Goal: Information Seeking & Learning: Compare options

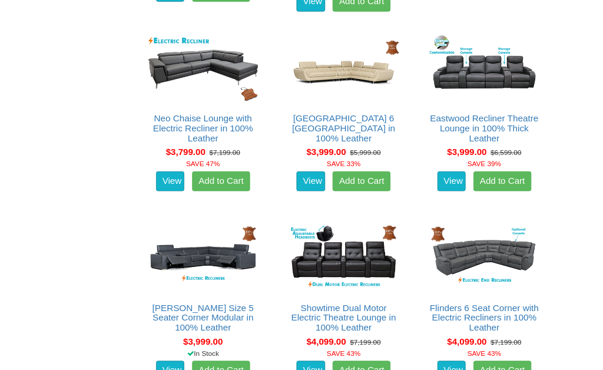
scroll to position [1336, 0]
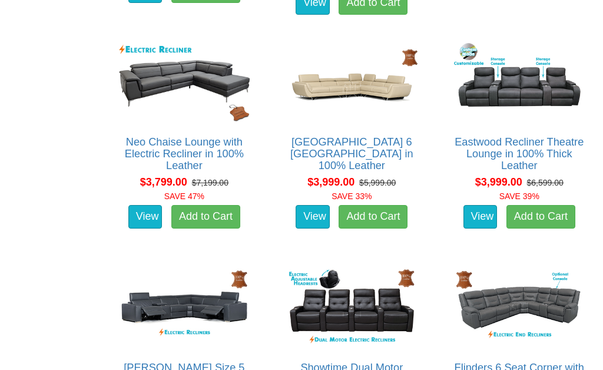
click at [350, 62] on img at bounding box center [351, 83] width 137 height 84
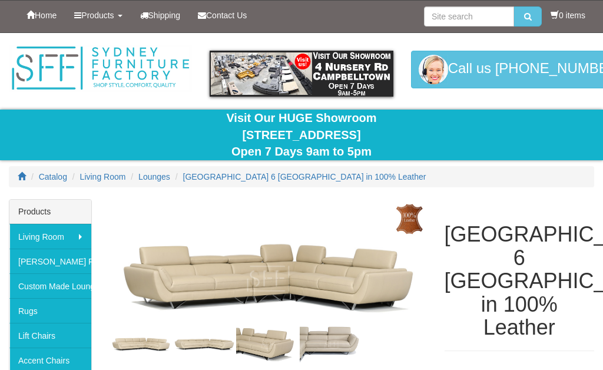
click at [244, 299] on img at bounding box center [267, 265] width 317 height 132
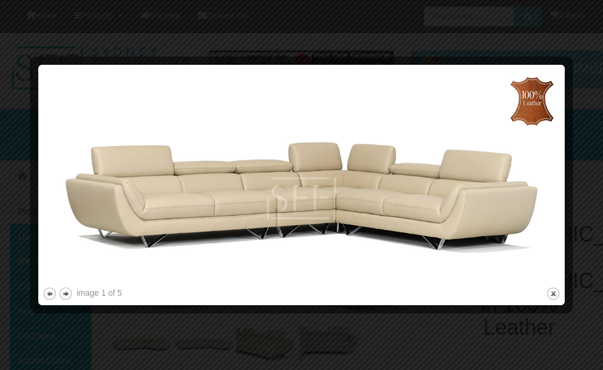
click at [321, 208] on img at bounding box center [301, 176] width 518 height 215
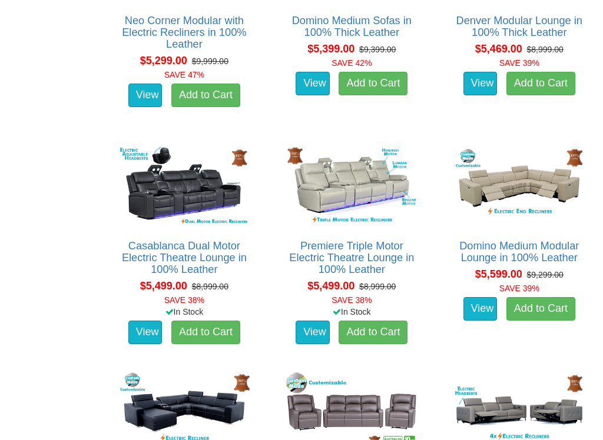
scroll to position [3261, 0]
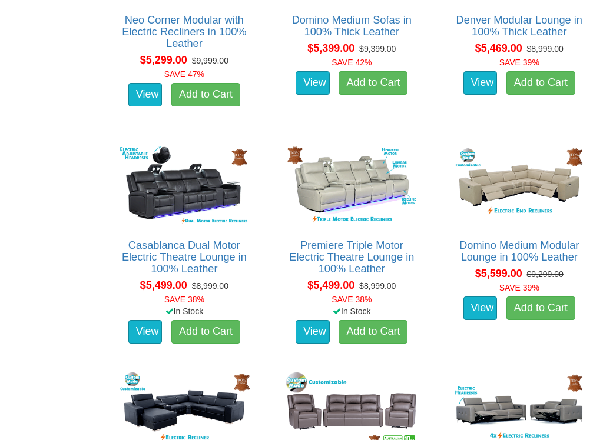
click at [597, 271] on div "Domino Medium Modular Lounge in 100% Leather About the Domino Medium Corner Mod…" at bounding box center [518, 245] width 167 height 214
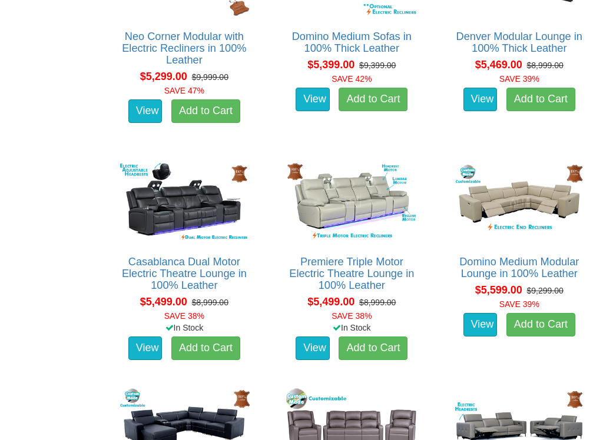
scroll to position [3245, 0]
click at [526, 179] on img at bounding box center [519, 202] width 137 height 84
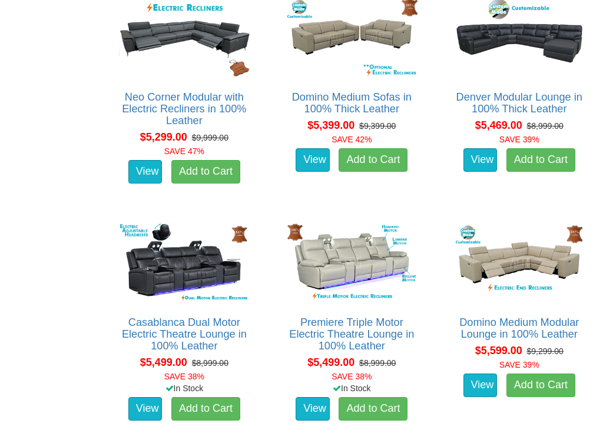
scroll to position [3184, 0]
click at [596, 317] on div "Domino Medium Modular Lounge in 100% Leather About the Domino Medium Corner Mod…" at bounding box center [518, 321] width 167 height 214
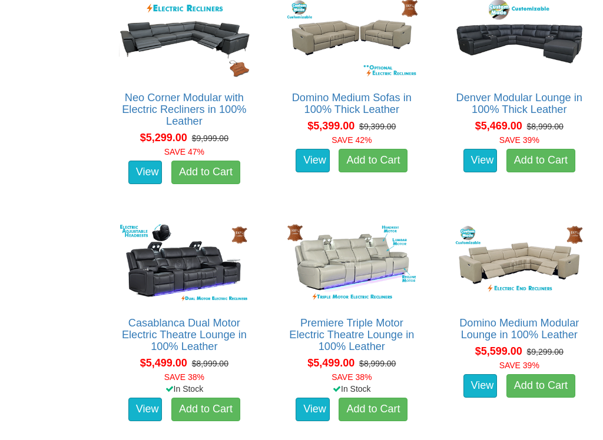
click at [563, 247] on img at bounding box center [519, 264] width 137 height 84
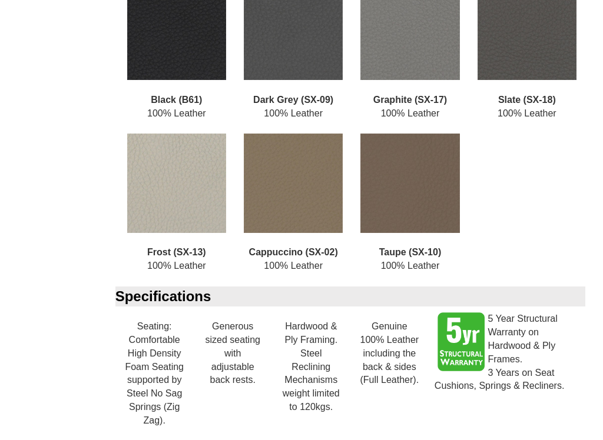
scroll to position [2730, 0]
